Goal: Information Seeking & Learning: Learn about a topic

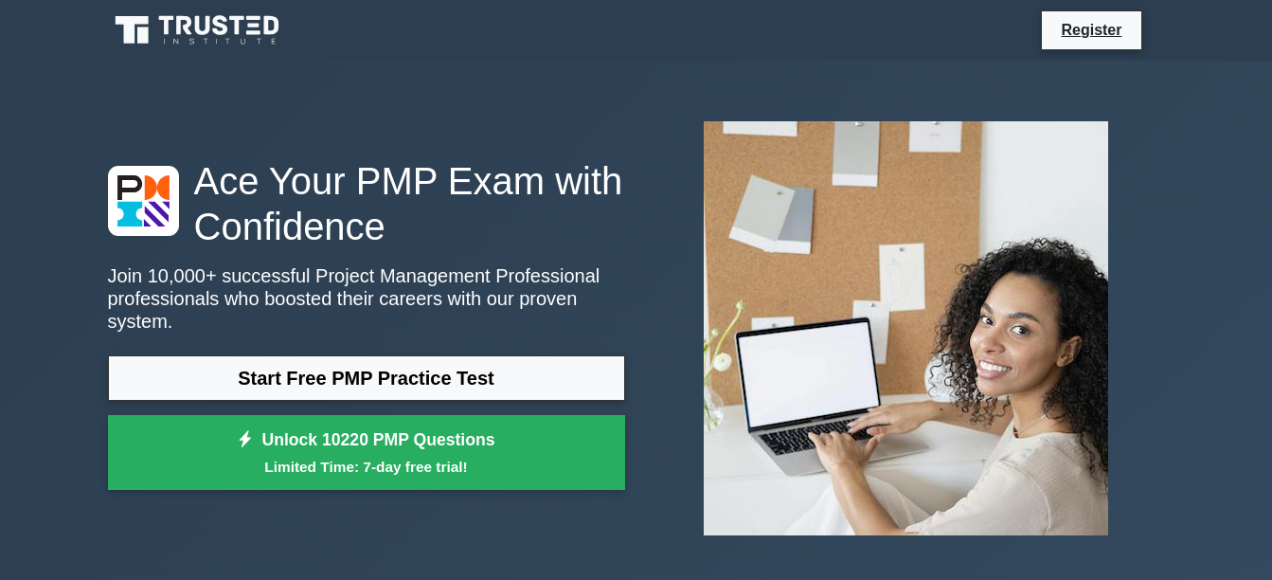
click at [231, 361] on link "Start Free PMP Practice Test" at bounding box center [366, 377] width 517 height 45
drag, startPoint x: 306, startPoint y: 2, endPoint x: 386, endPoint y: 131, distance: 151.9
click at [386, 131] on div "Ace Your PMP Exam with Confidence Join 10,000+ successful Project Management Pr…" at bounding box center [636, 328] width 1079 height 444
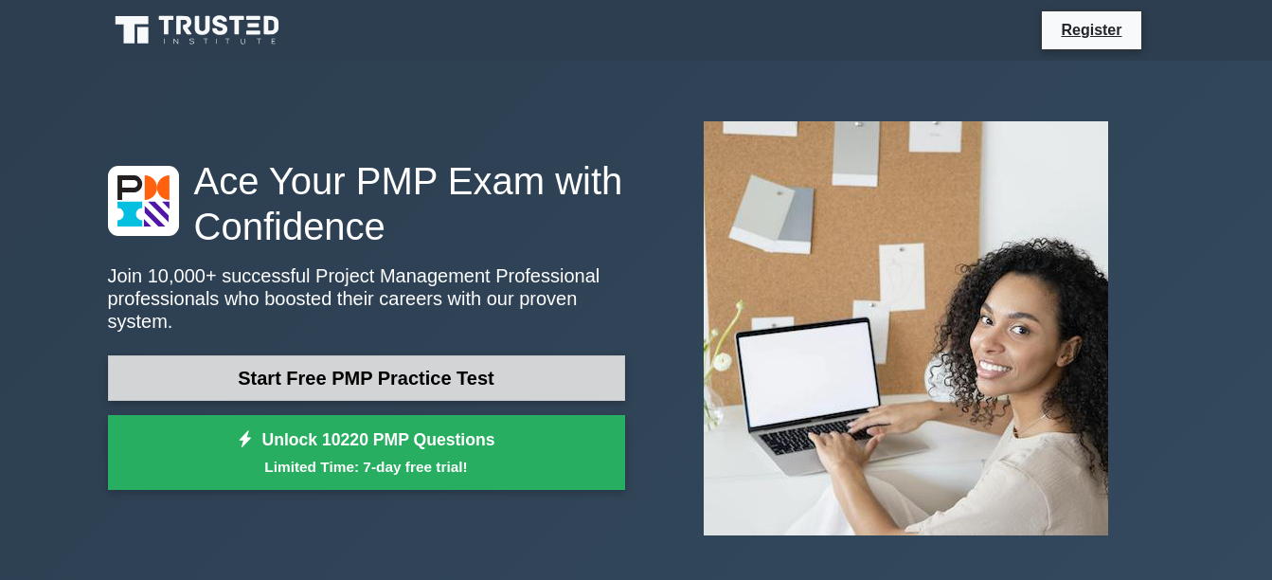
click at [312, 365] on link "Start Free PMP Practice Test" at bounding box center [366, 377] width 517 height 45
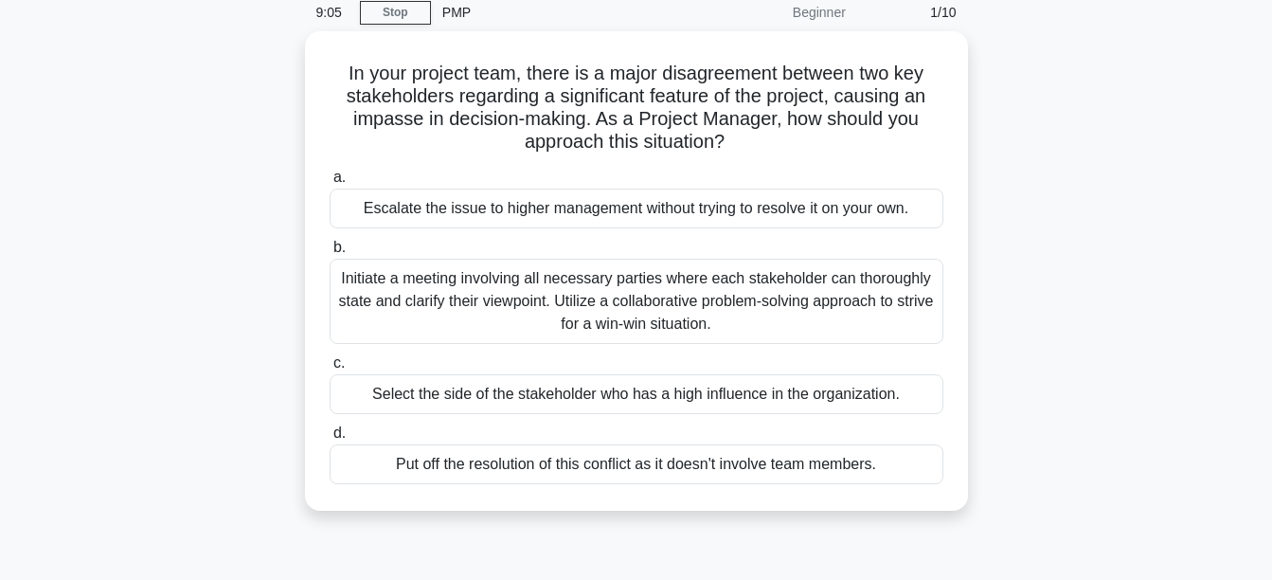
scroll to position [79, 0]
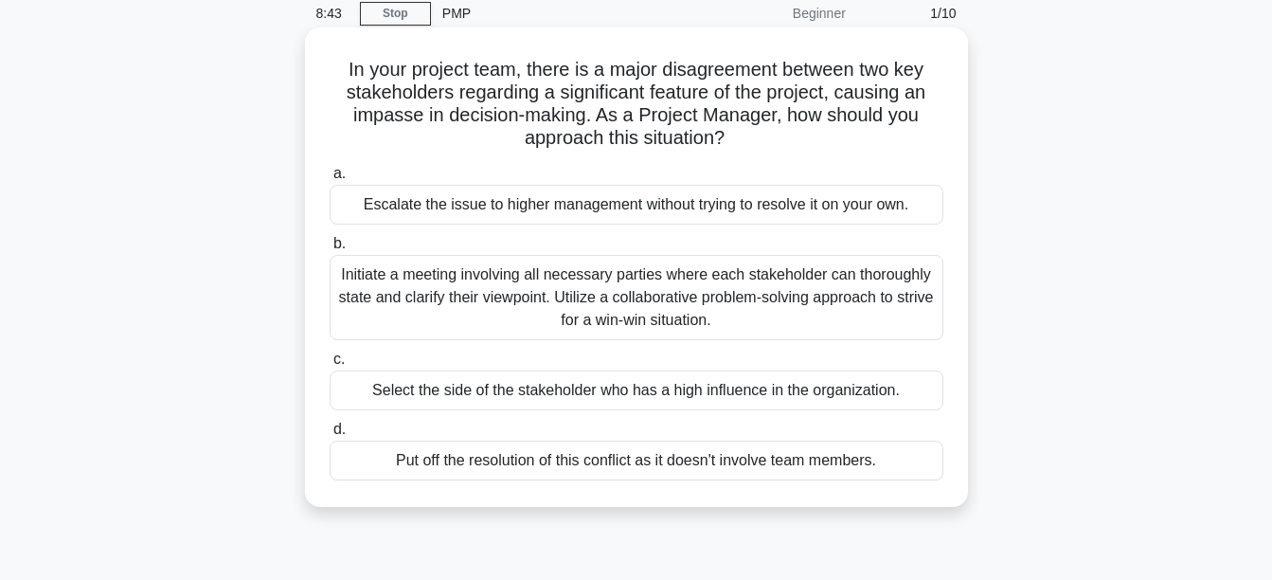
click at [733, 296] on div "Initiate a meeting involving all necessary parties where each stakeholder can t…" at bounding box center [637, 297] width 614 height 85
click at [330, 250] on input "b. Initiate a meeting involving all necessary parties where each stakeholder ca…" at bounding box center [330, 244] width 0 height 12
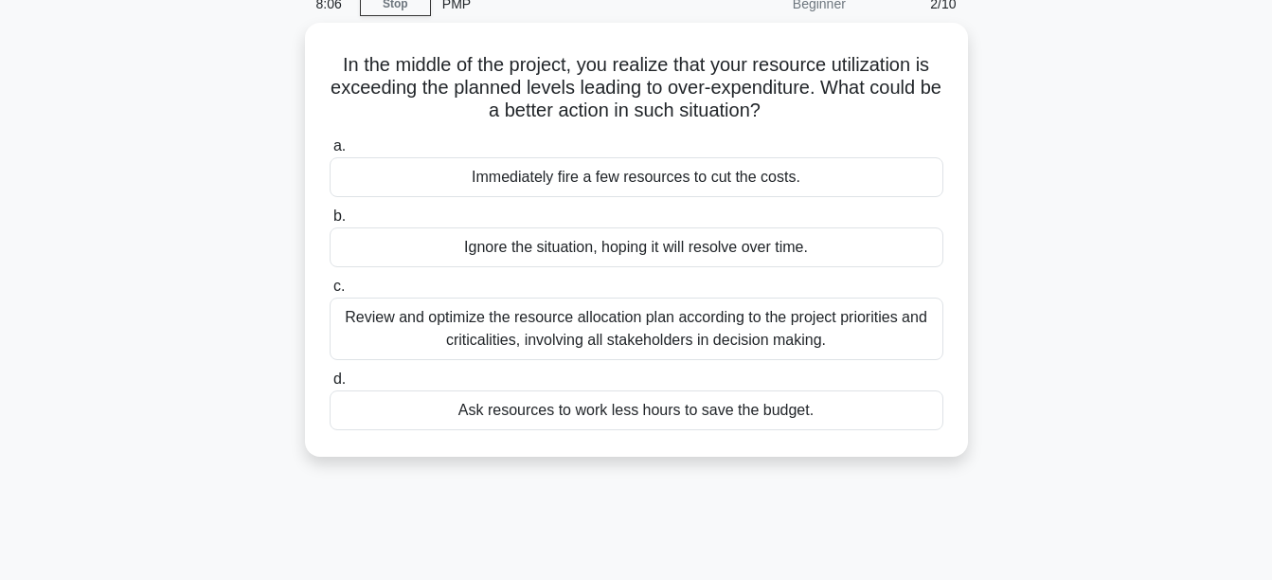
scroll to position [91, 0]
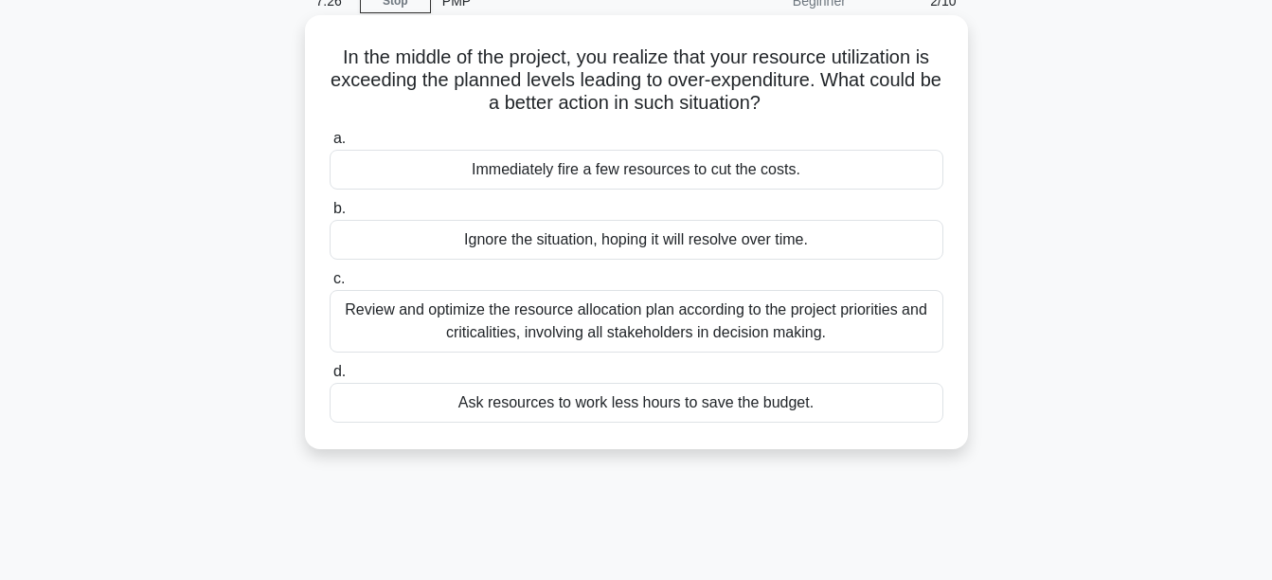
click at [600, 328] on div "Review and optimize the resource allocation plan according to the project prior…" at bounding box center [637, 321] width 614 height 62
click at [330, 285] on input "c. Review and optimize the resource allocation plan according to the project pr…" at bounding box center [330, 279] width 0 height 12
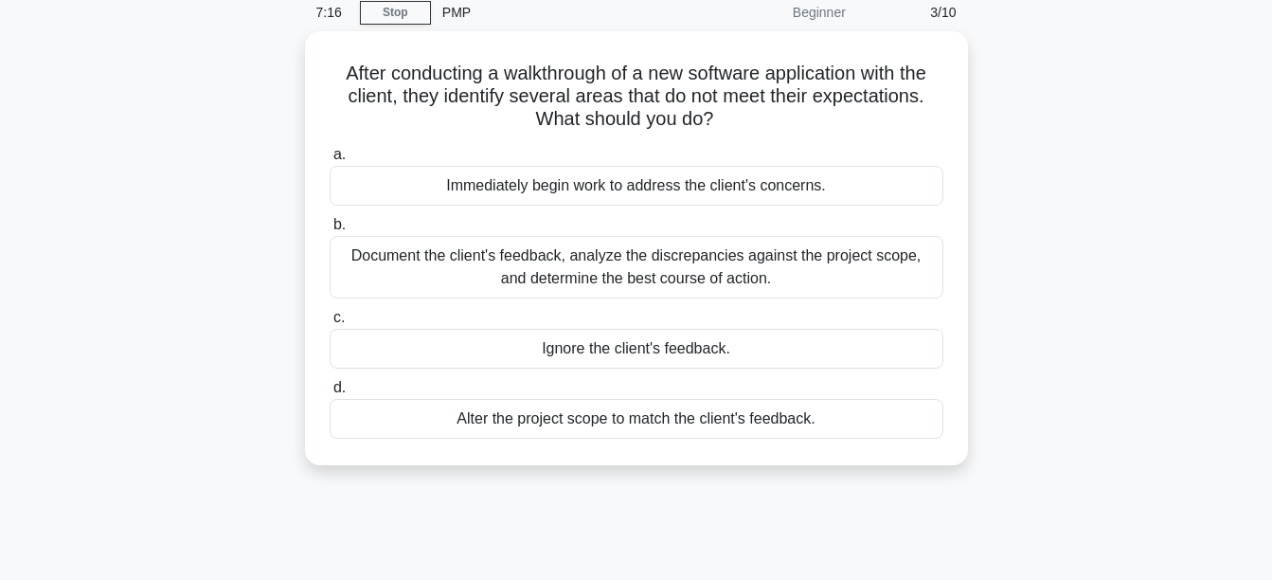
scroll to position [82, 0]
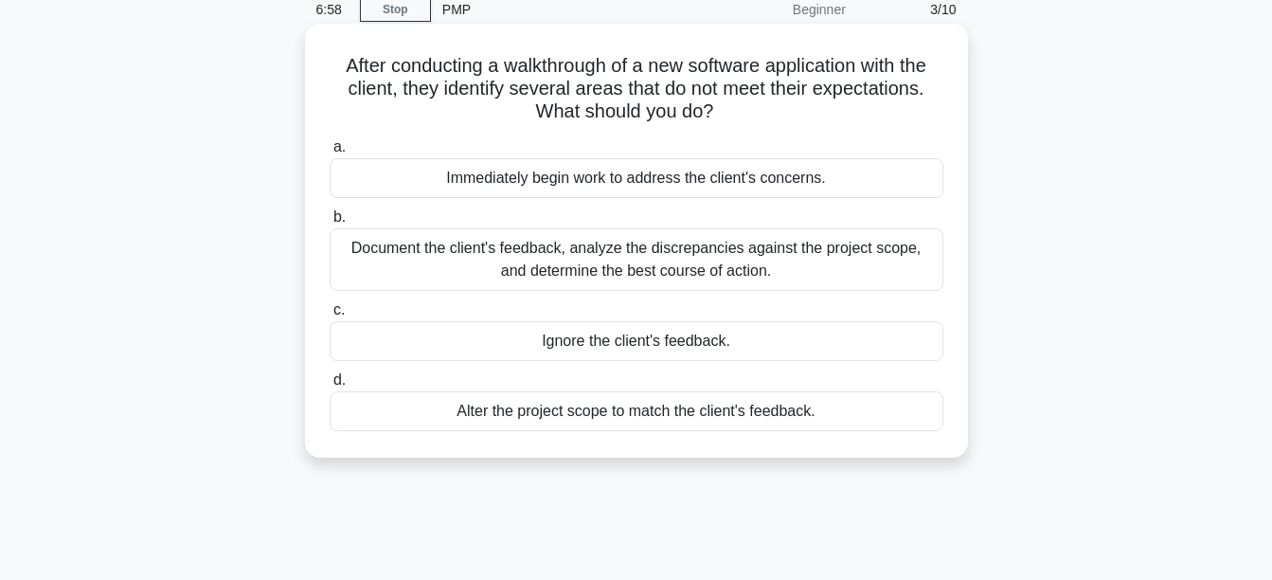
click at [411, 259] on div "Document the client's feedback, analyze the discrepancies against the project s…" at bounding box center [637, 259] width 614 height 62
click at [330, 223] on input "b. Document the client's feedback, analyze the discrepancies against the projec…" at bounding box center [330, 217] width 0 height 12
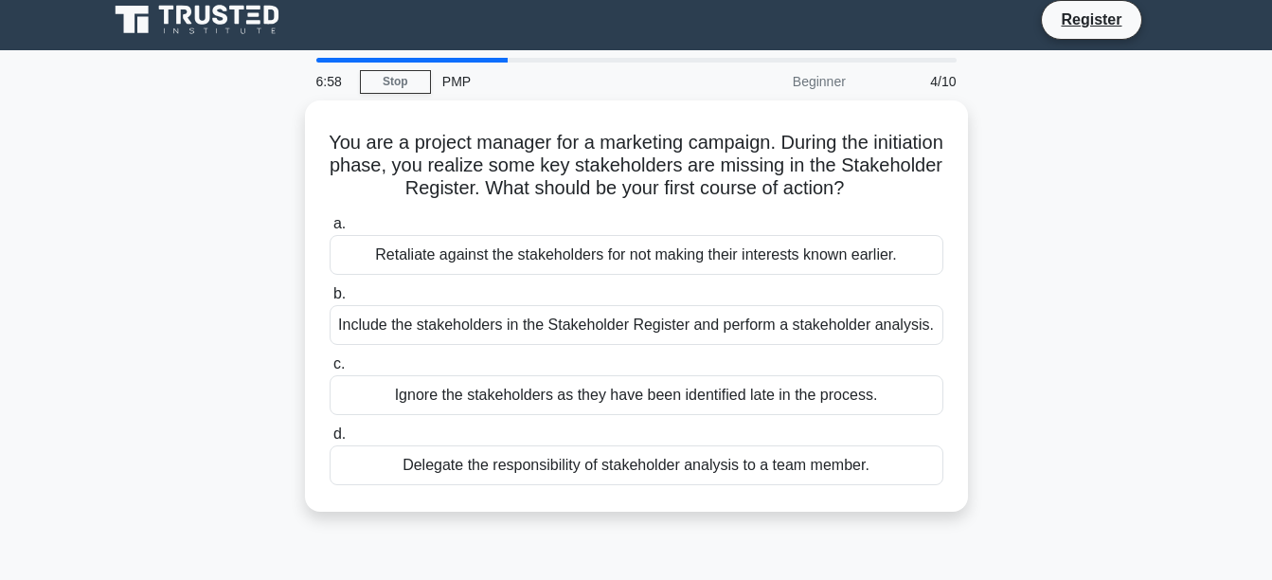
scroll to position [0, 0]
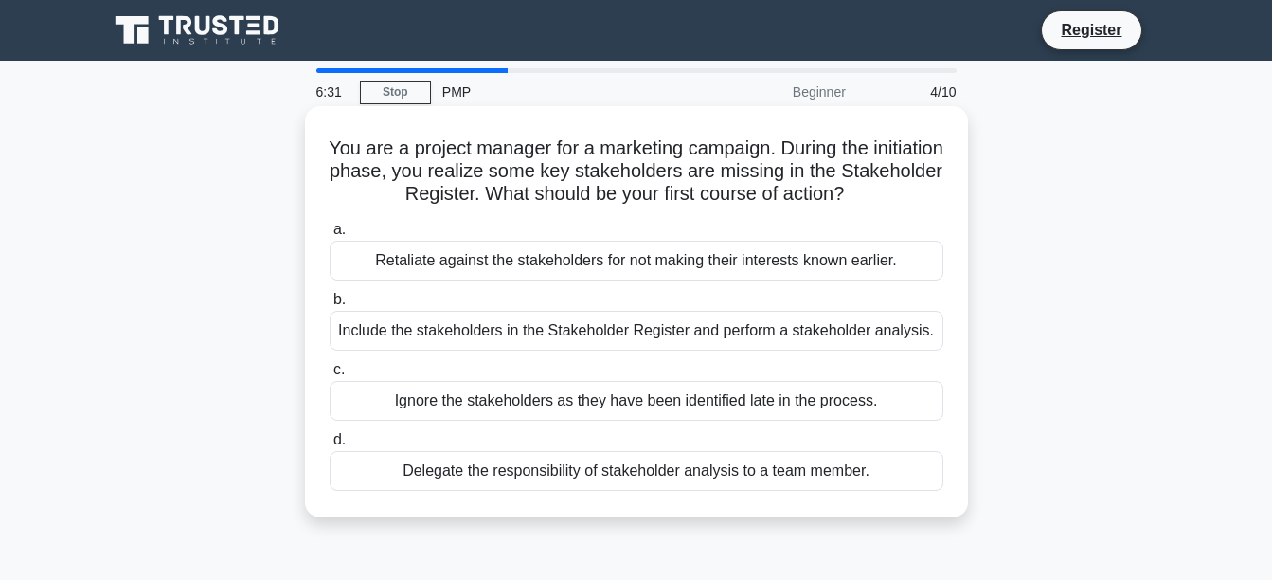
click at [523, 328] on div "Include the stakeholders in the Stakeholder Register and perform a stakeholder …" at bounding box center [637, 331] width 614 height 40
click at [330, 306] on input "b. Include the stakeholders in the Stakeholder Register and perform a stakehold…" at bounding box center [330, 300] width 0 height 12
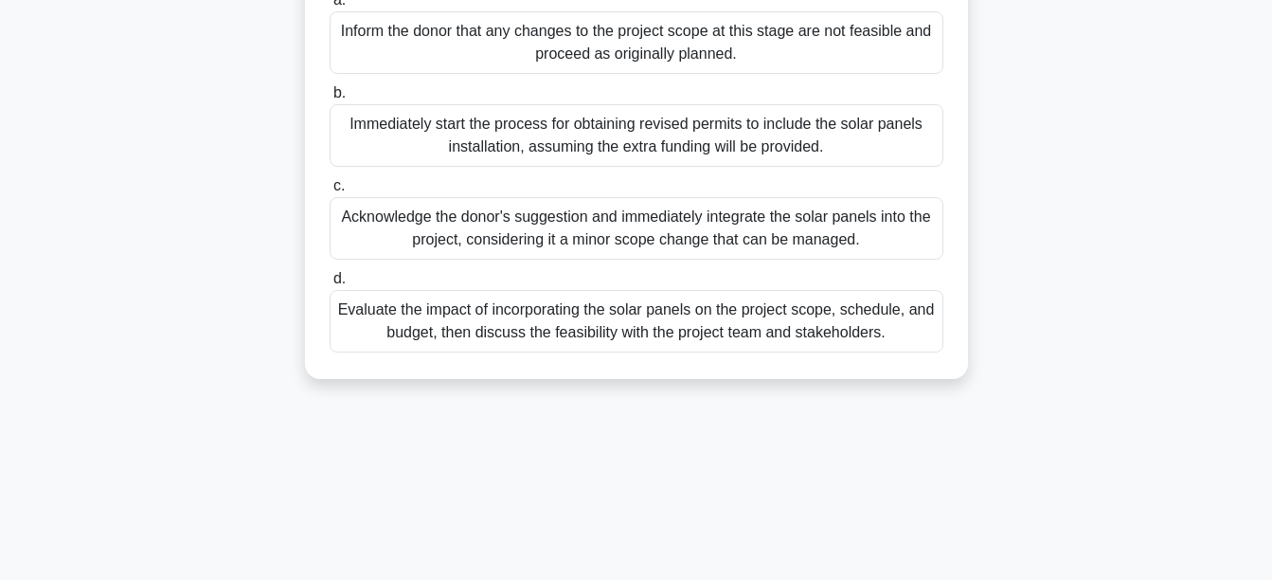
scroll to position [327, 0]
click at [203, 249] on div "Halfway through the construction of a new urban community center, the project's…" at bounding box center [636, 91] width 1079 height 615
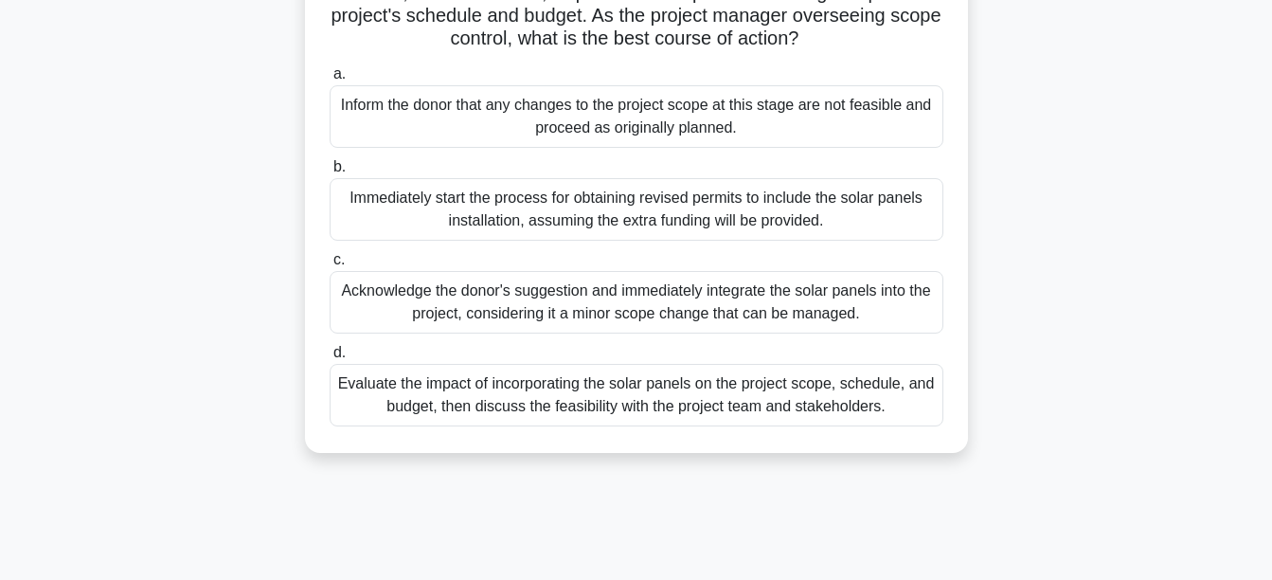
scroll to position [253, 0]
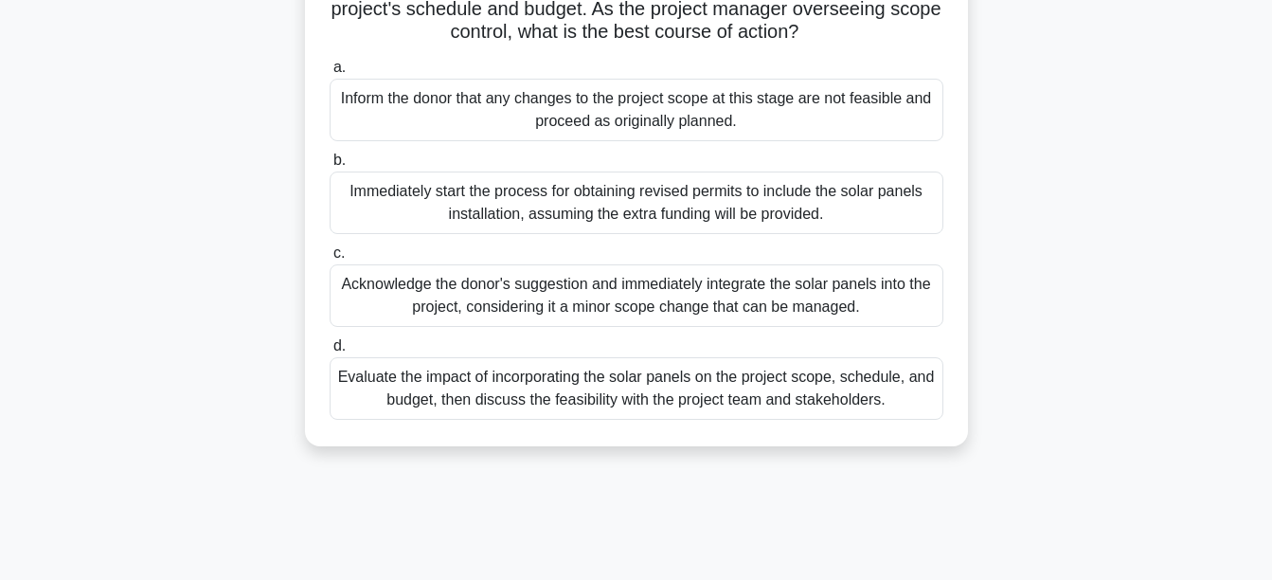
click at [663, 405] on div "Evaluate the impact of incorporating the solar panels on the project scope, sch…" at bounding box center [637, 388] width 614 height 62
click at [330, 352] on input "d. Evaluate the impact of incorporating the solar panels on the project scope, …" at bounding box center [330, 346] width 0 height 12
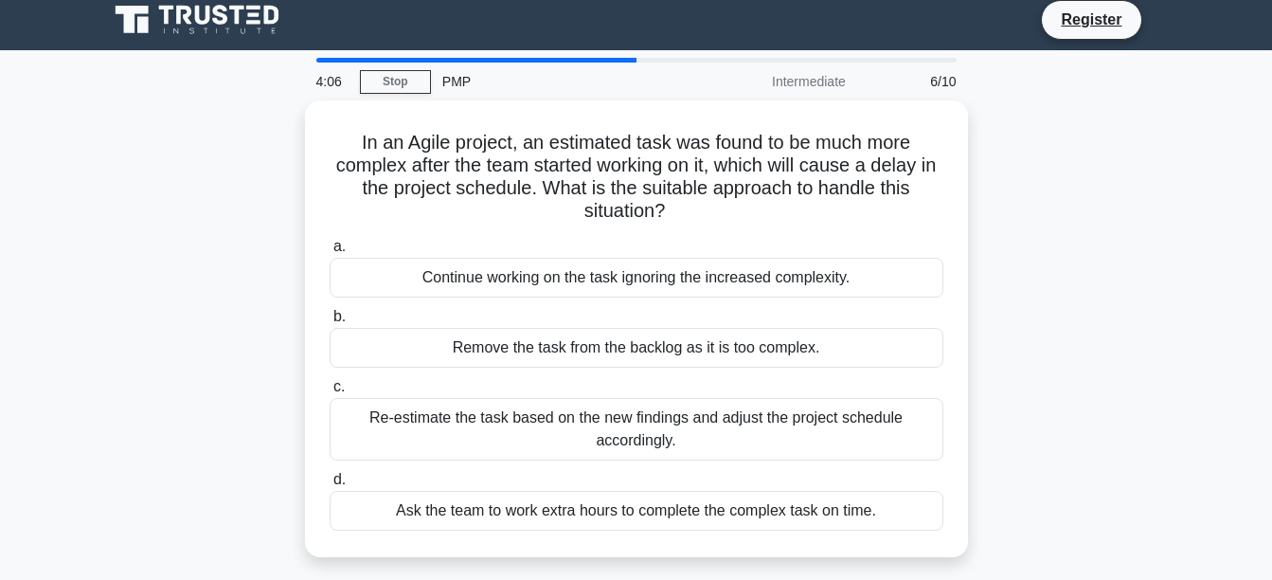
scroll to position [0, 0]
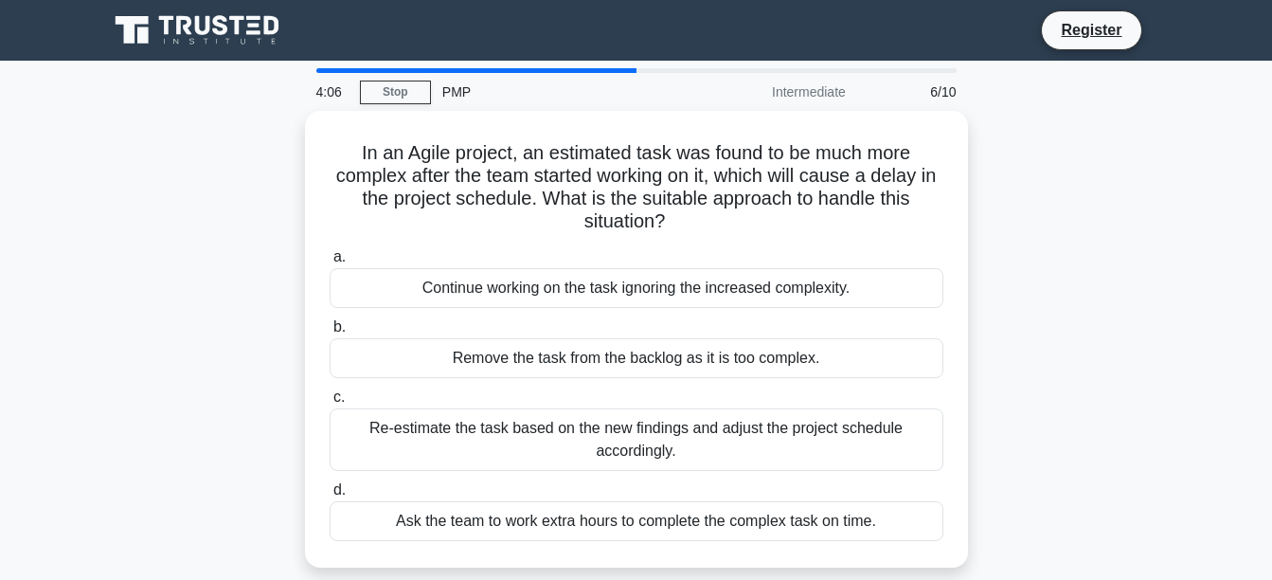
click at [663, 408] on div "Re-estimate the task based on the new findings and adjust the project schedule …" at bounding box center [637, 439] width 614 height 62
click at [330, 403] on input "c. Re-estimate the task based on the new findings and adjust the project schedu…" at bounding box center [330, 397] width 0 height 12
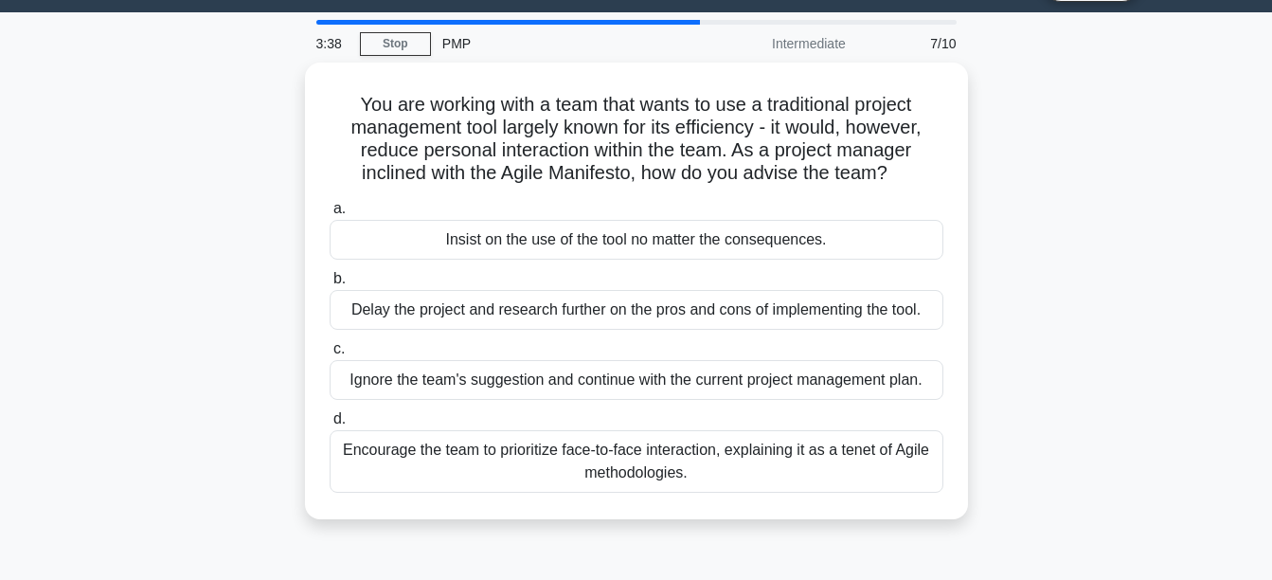
scroll to position [57, 0]
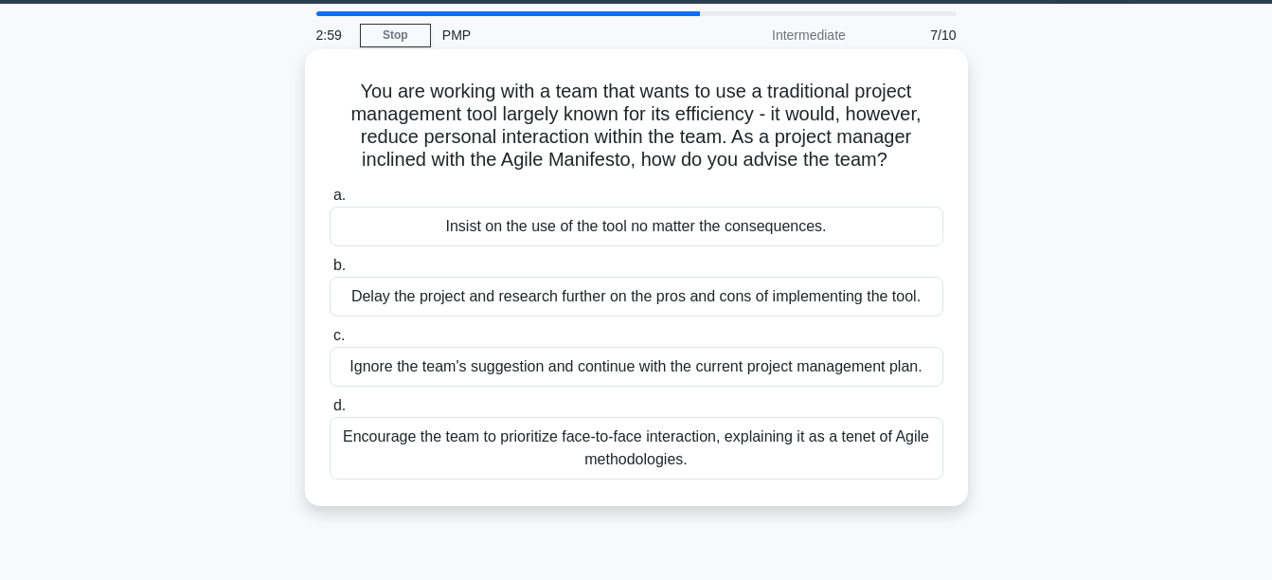
click at [554, 458] on div "Encourage the team to prioritize face-to-face interaction, explaining it as a t…" at bounding box center [637, 448] width 614 height 62
click at [330, 412] on input "d. Encourage the team to prioritize face-to-face interaction, explaining it as …" at bounding box center [330, 406] width 0 height 12
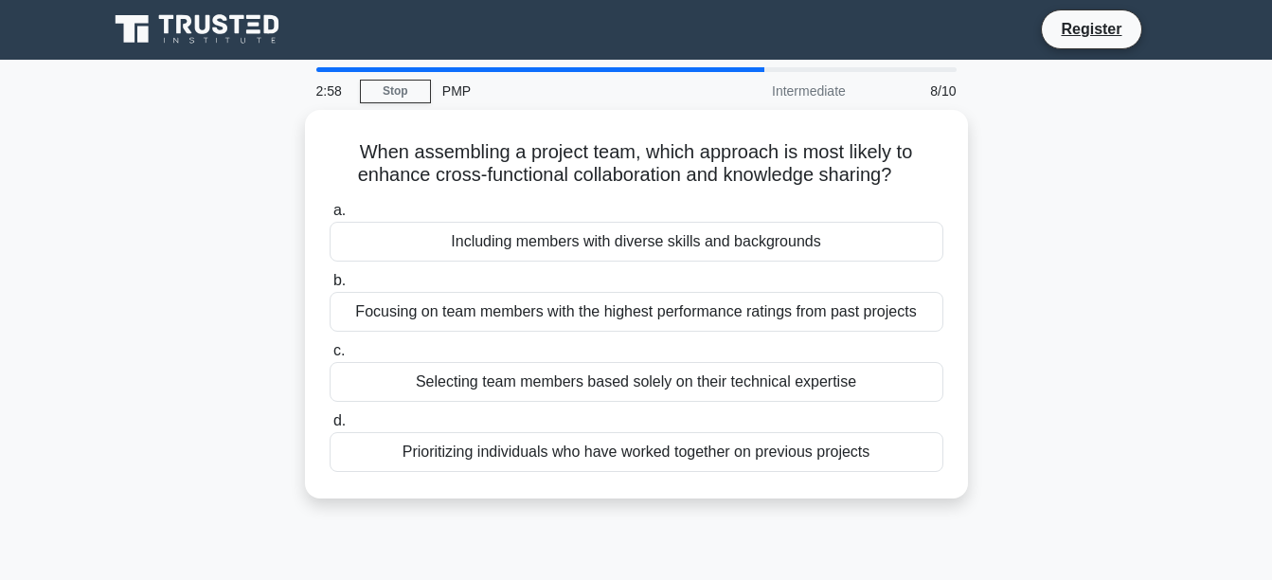
scroll to position [0, 0]
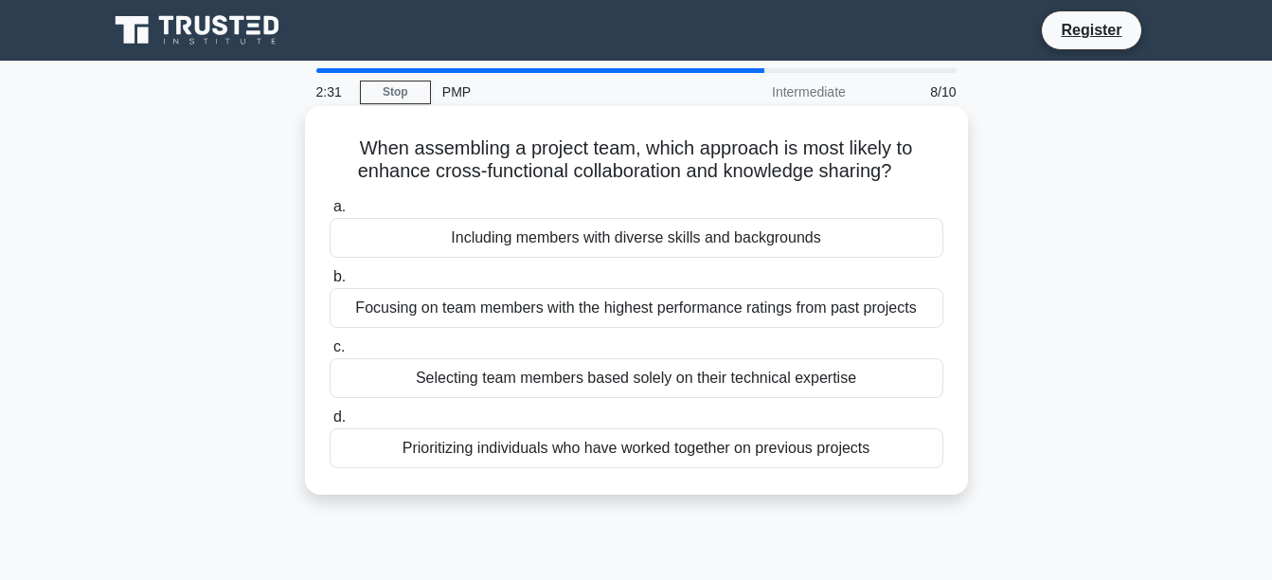
click at [591, 238] on div "Including members with diverse skills and backgrounds" at bounding box center [637, 238] width 614 height 40
click at [330, 213] on input "a. Including members with diverse skills and backgrounds" at bounding box center [330, 207] width 0 height 12
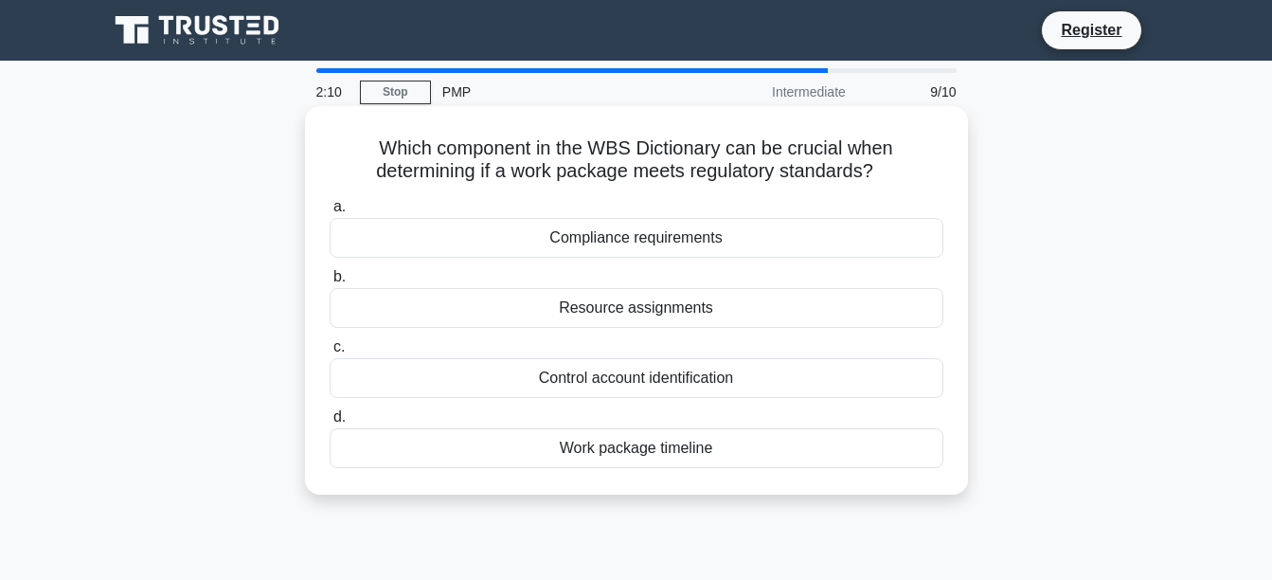
click at [620, 238] on div "Compliance requirements" at bounding box center [637, 238] width 614 height 40
click at [330, 213] on input "a. Compliance requirements" at bounding box center [330, 207] width 0 height 12
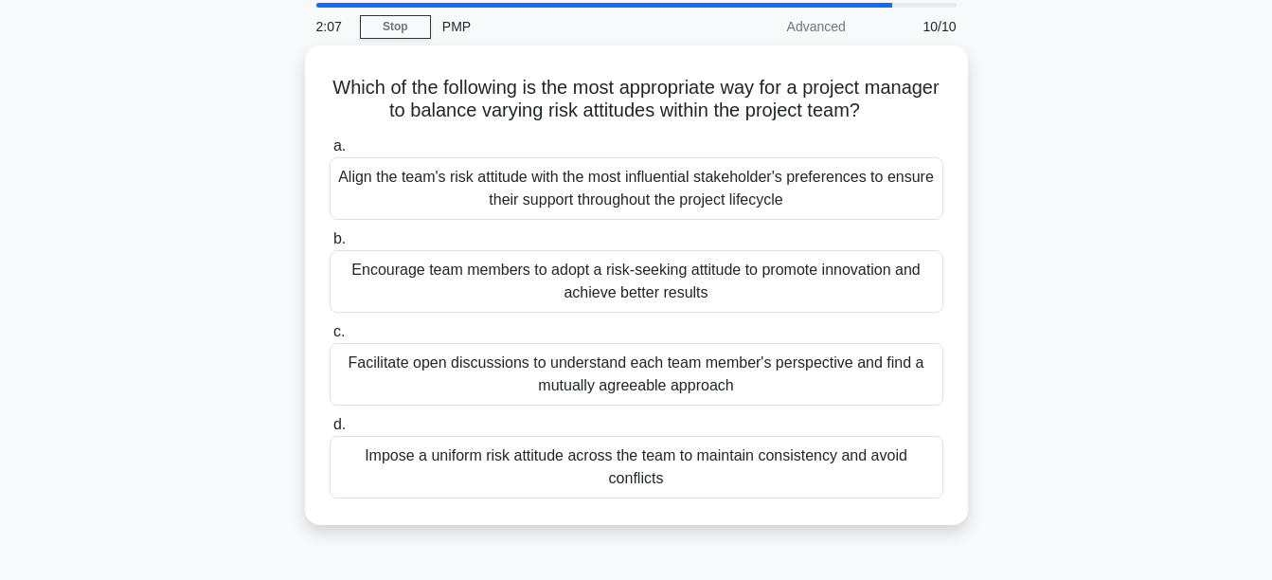
scroll to position [66, 0]
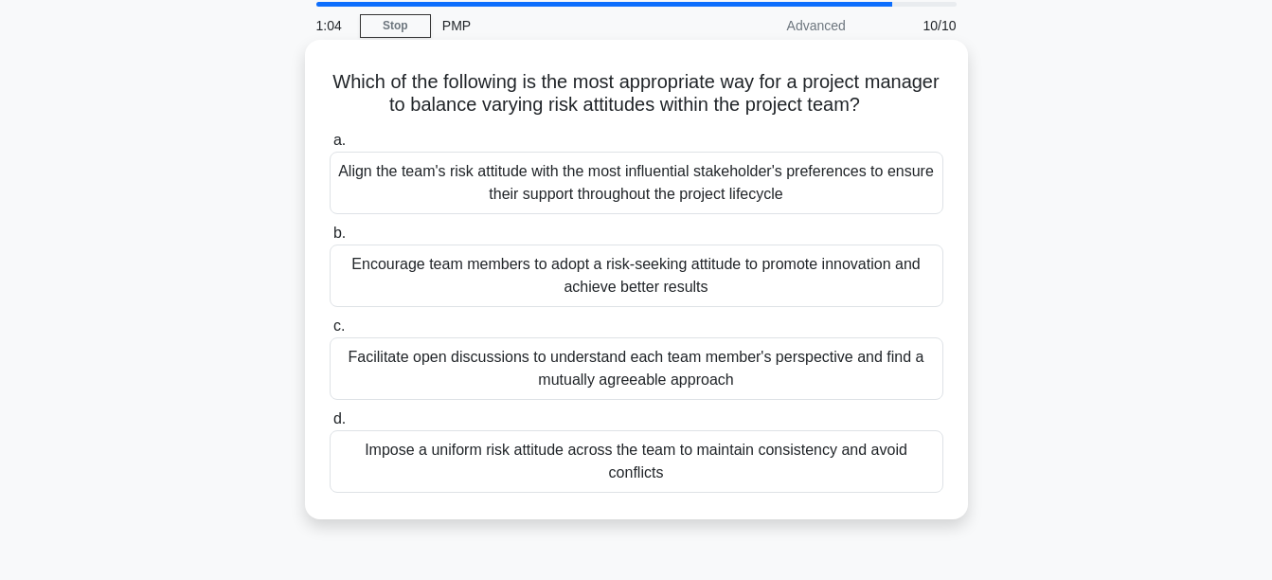
click at [424, 369] on div "Facilitate open discussions to understand each team member's perspective and fi…" at bounding box center [637, 368] width 614 height 62
click at [330, 332] on input "c. Facilitate open discussions to understand each team member's perspective and…" at bounding box center [330, 326] width 0 height 12
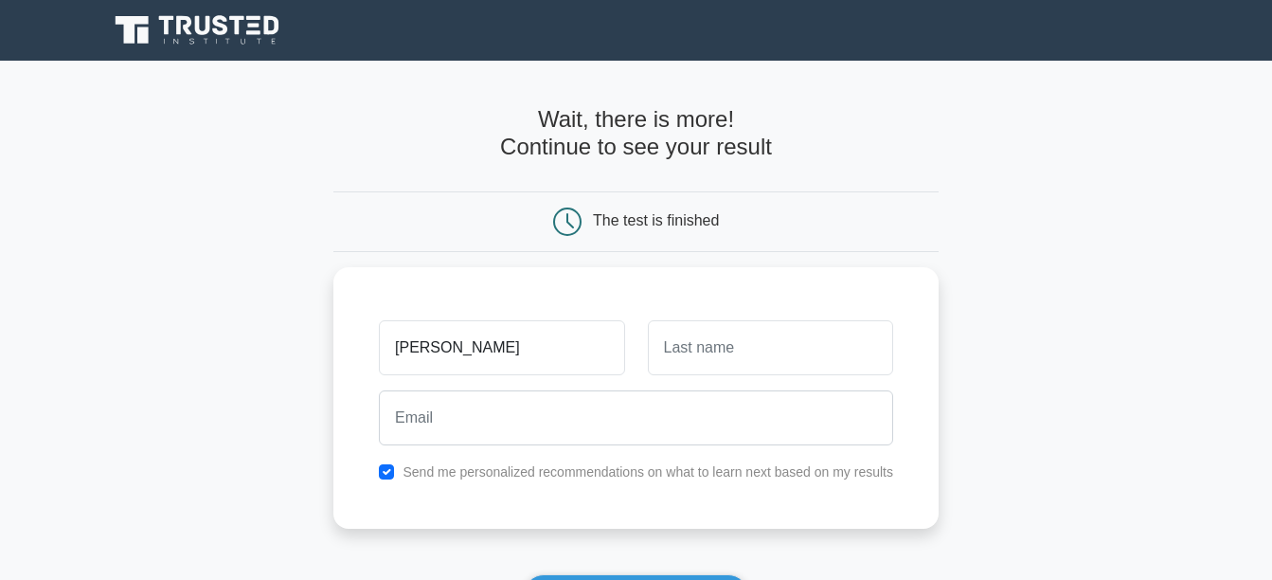
type input "Juan"
type input "Pereira"
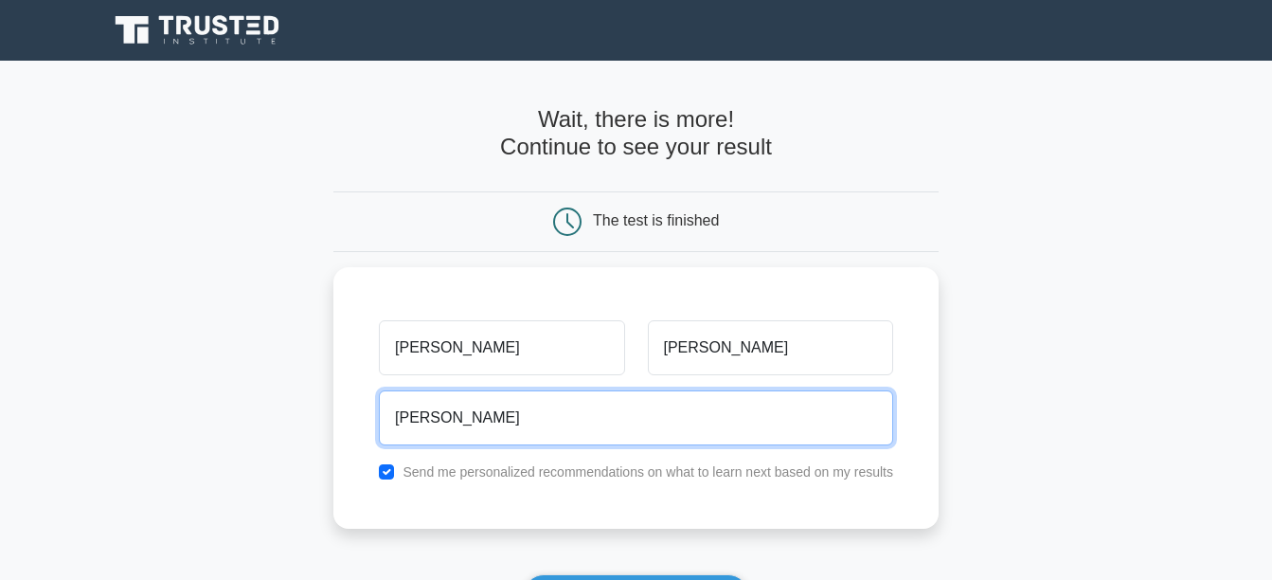
type input "juanpere04@outlook.com"
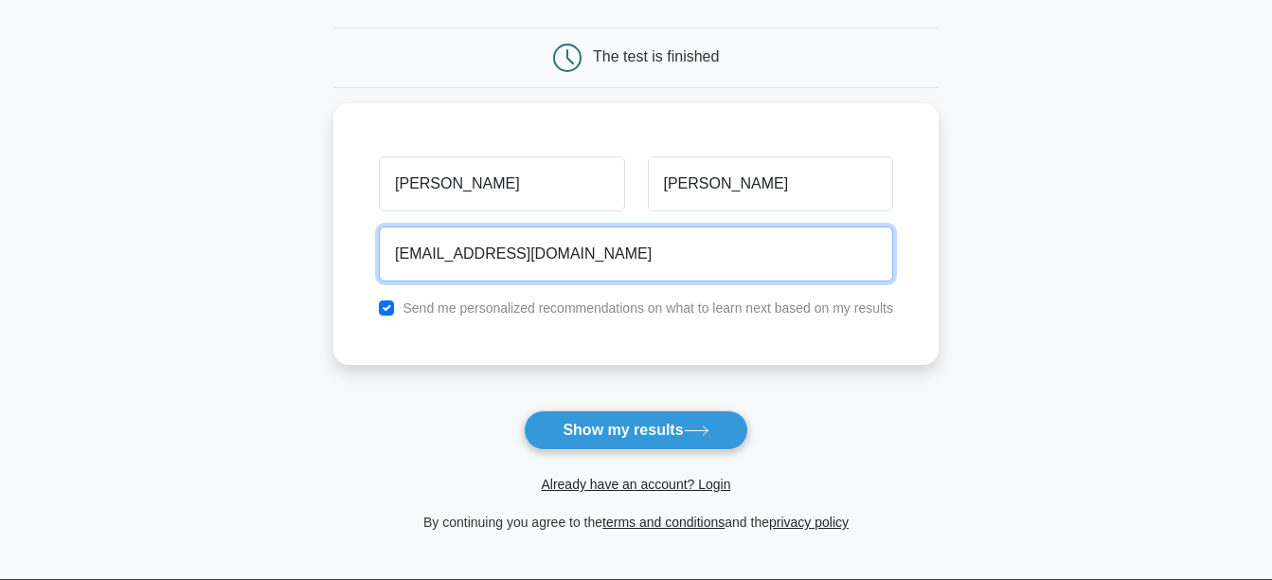
scroll to position [165, 0]
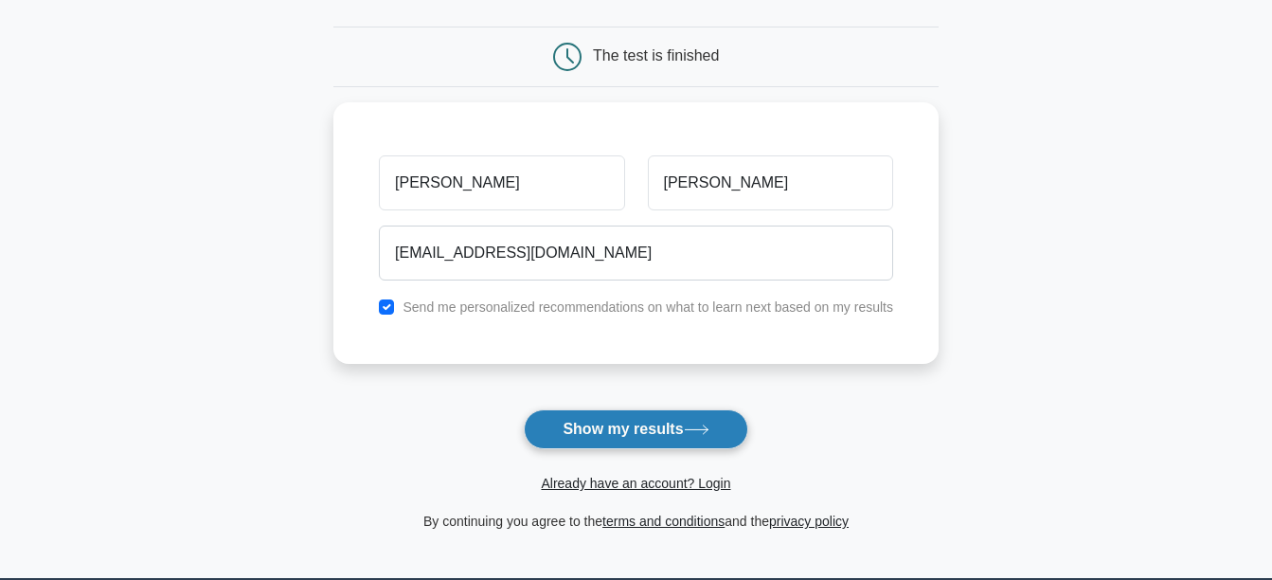
click at [650, 432] on button "Show my results" at bounding box center [635, 429] width 223 height 40
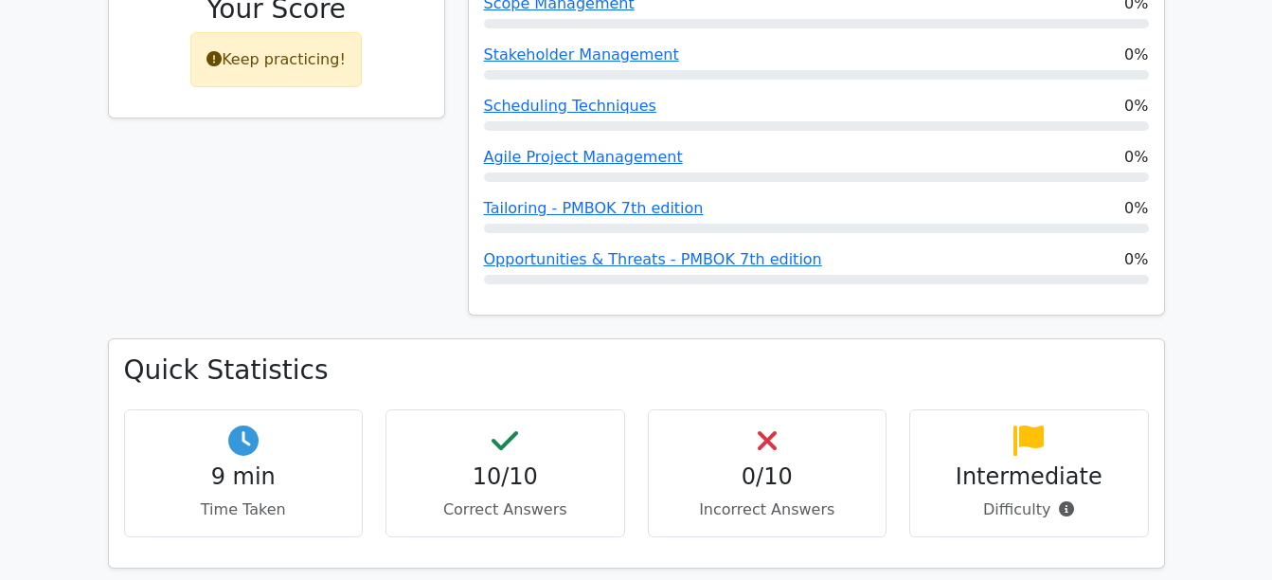
scroll to position [977, 0]
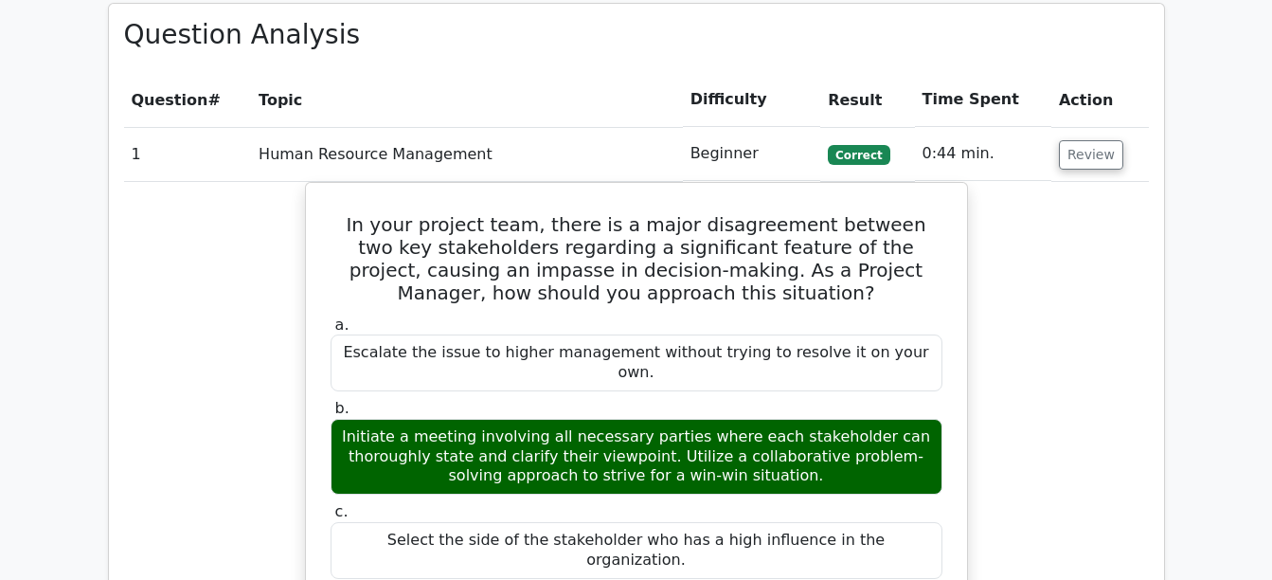
scroll to position [1562, 0]
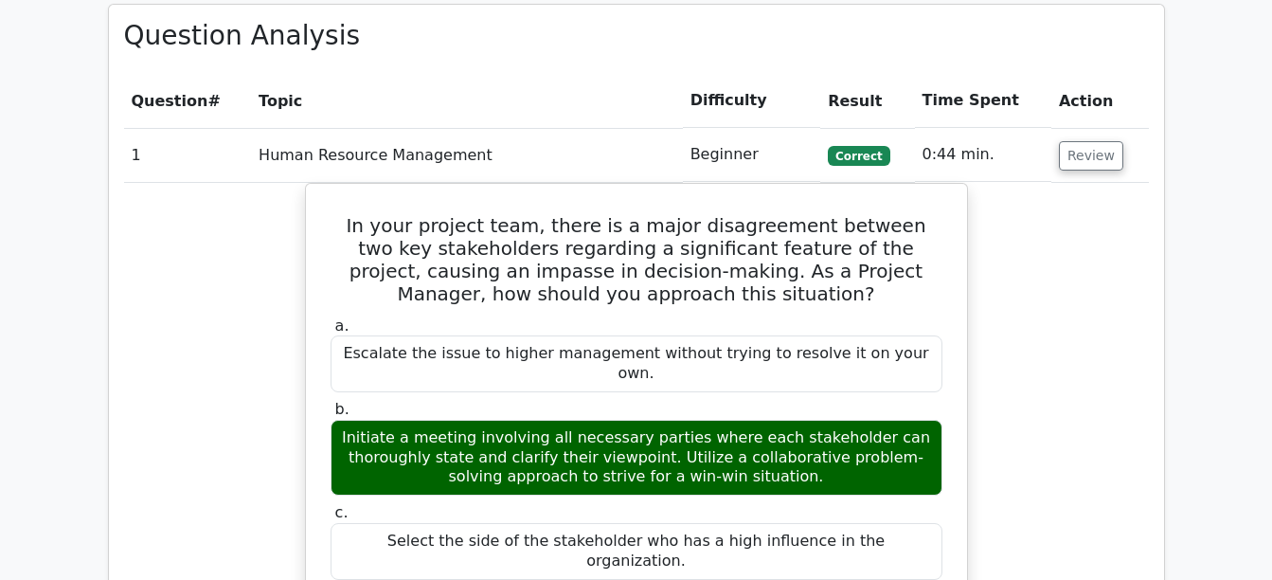
click at [4, 203] on main "Go Premium Project Management Professional Preparation Package (2025) Earn 35 P…" at bounding box center [636, 455] width 1272 height 3914
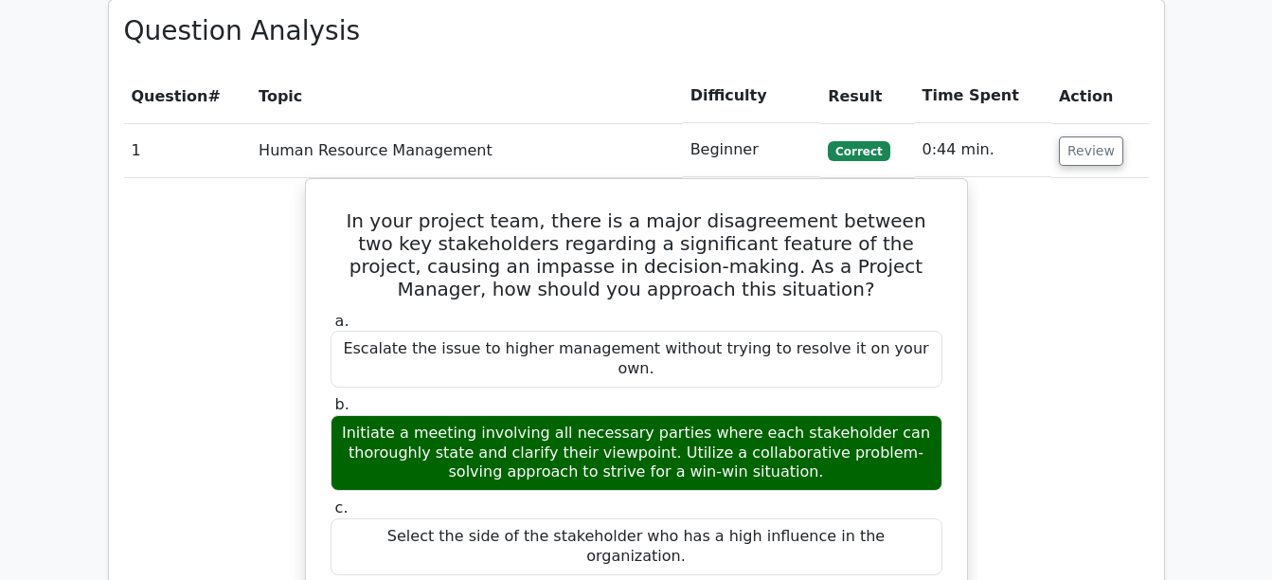
click at [983, 69] on th "Time Spent" at bounding box center [983, 96] width 136 height 54
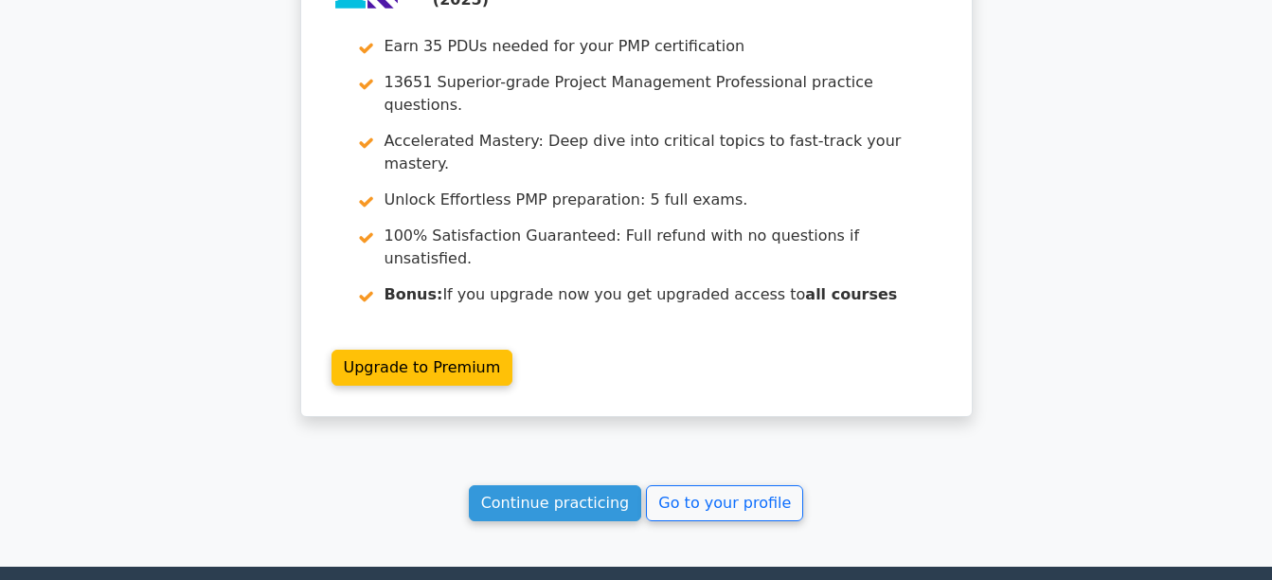
scroll to position [3406, 0]
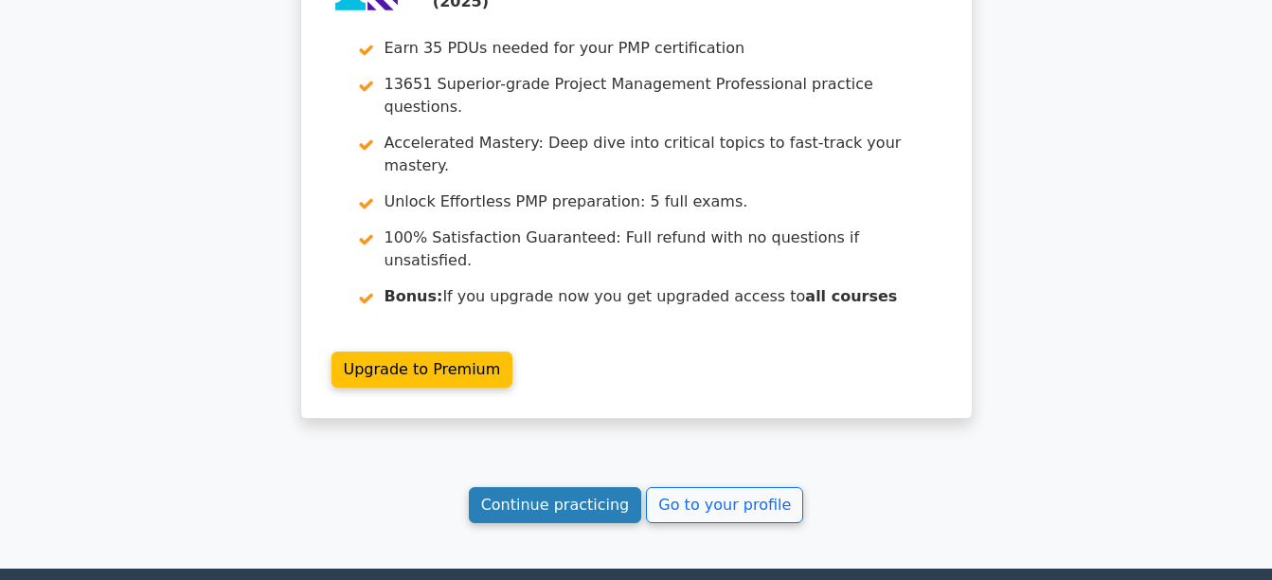
click at [610, 487] on link "Continue practicing" at bounding box center [555, 505] width 173 height 36
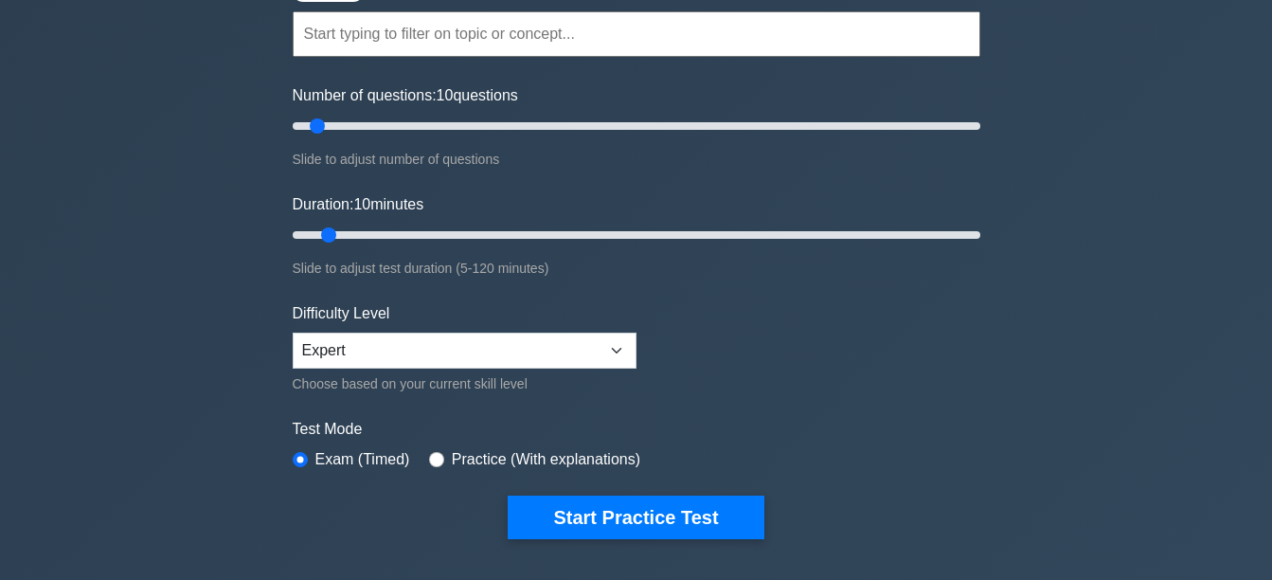
scroll to position [178, 0]
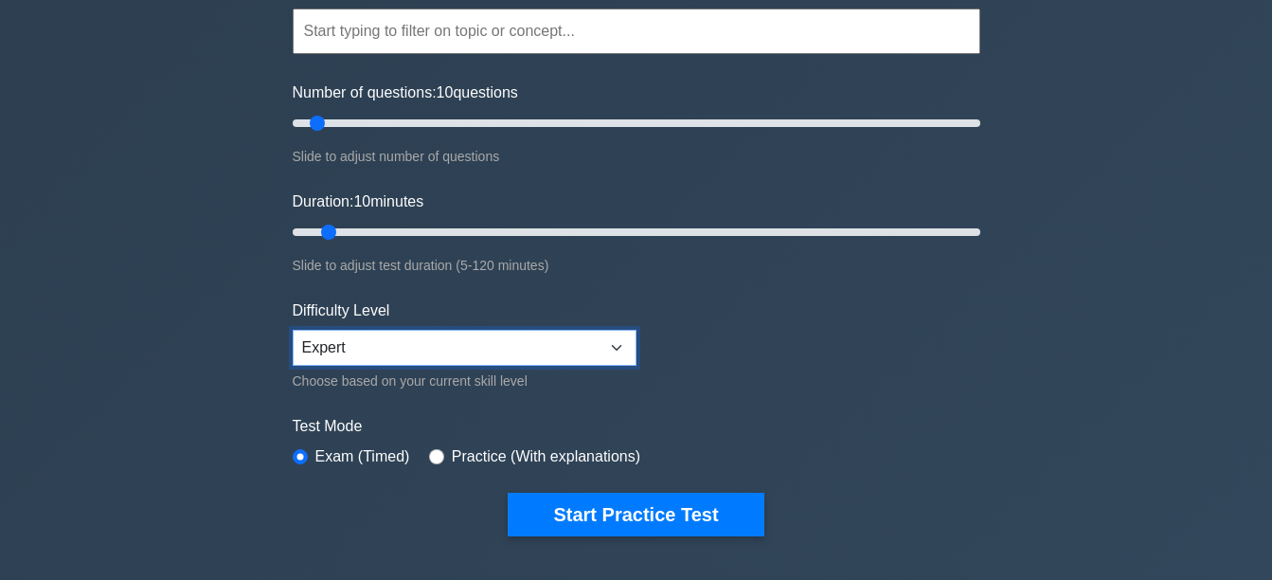
click at [511, 342] on select "Beginner Intermediate Expert" at bounding box center [465, 348] width 344 height 36
select select "beginner"
click at [293, 330] on select "Beginner Intermediate Expert" at bounding box center [465, 348] width 344 height 36
click at [259, 392] on div "Project Management Professional Customize Your Next Practice Test Topics Scope …" at bounding box center [636, 460] width 1272 height 1155
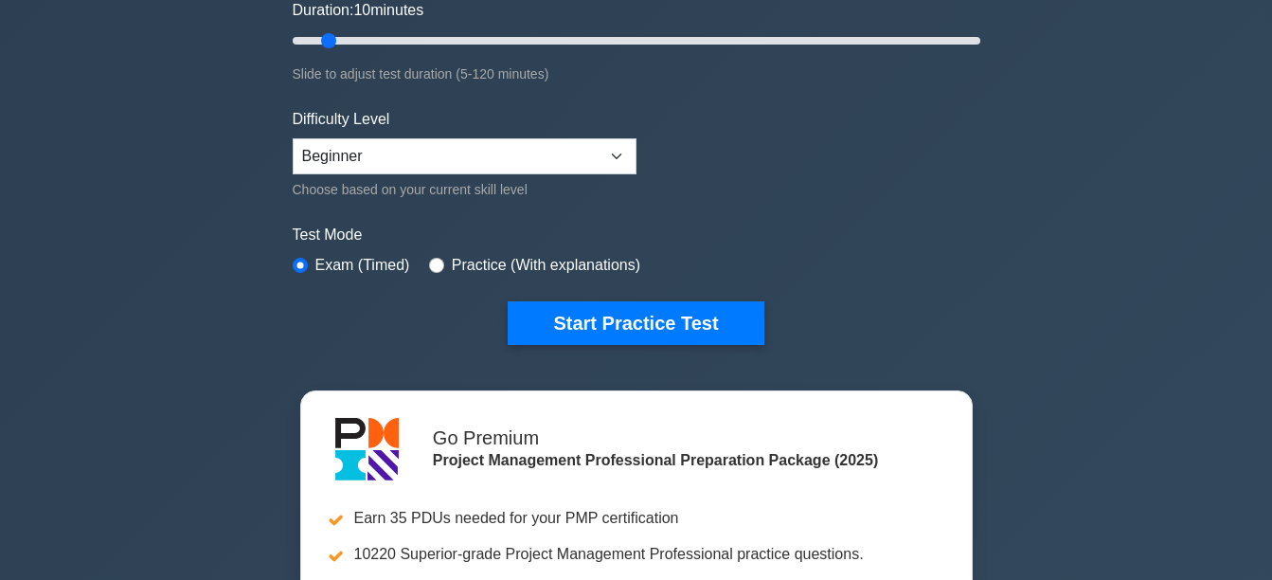
scroll to position [377, 0]
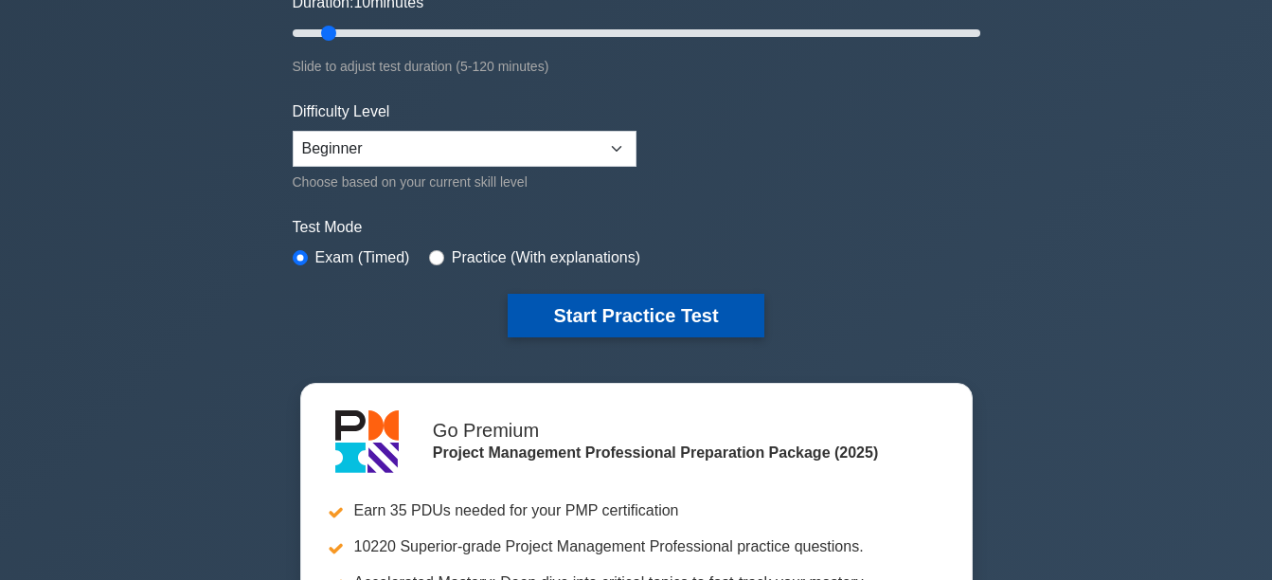
click at [668, 324] on button "Start Practice Test" at bounding box center [636, 316] width 256 height 44
